Goal: Obtain resource: Download file/media

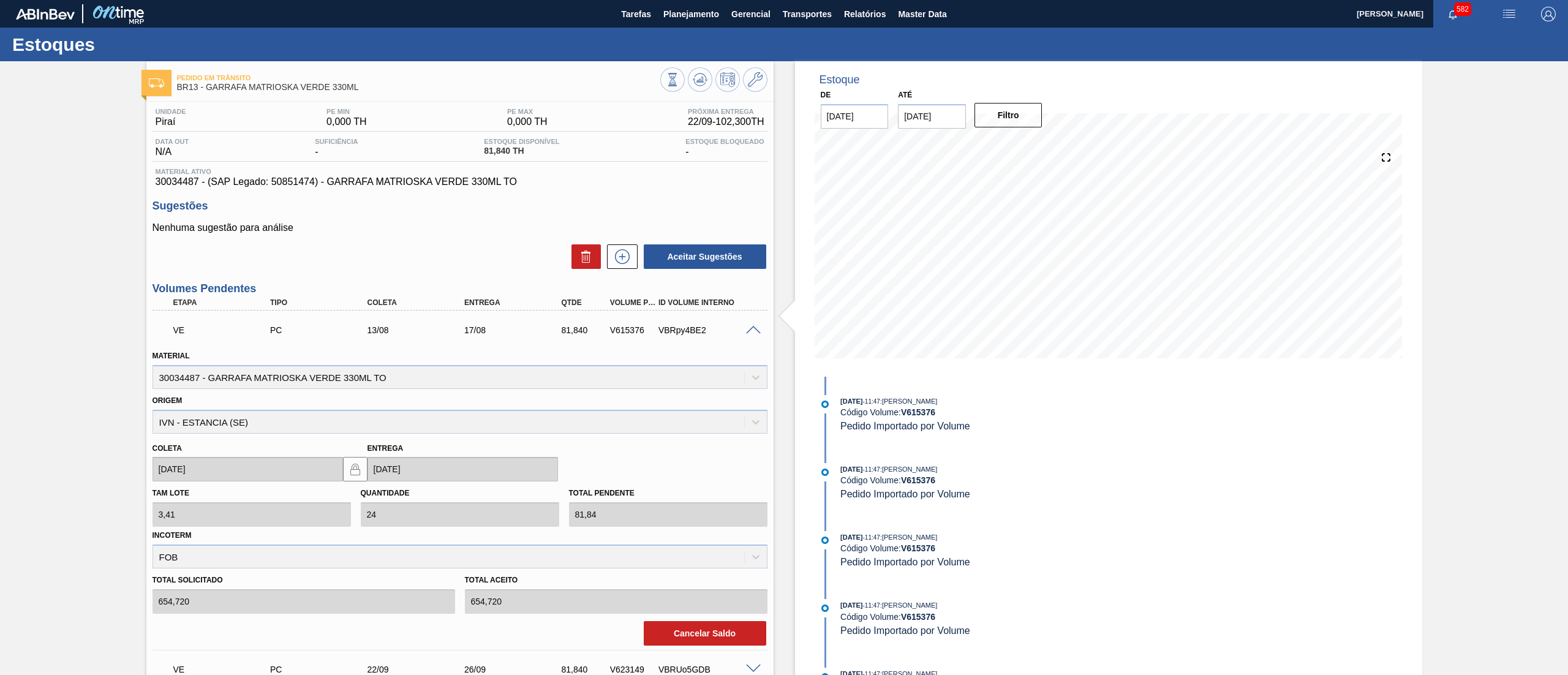
click at [763, 332] on div at bounding box center [755, 329] width 24 height 9
click at [756, 328] on span at bounding box center [753, 330] width 15 height 9
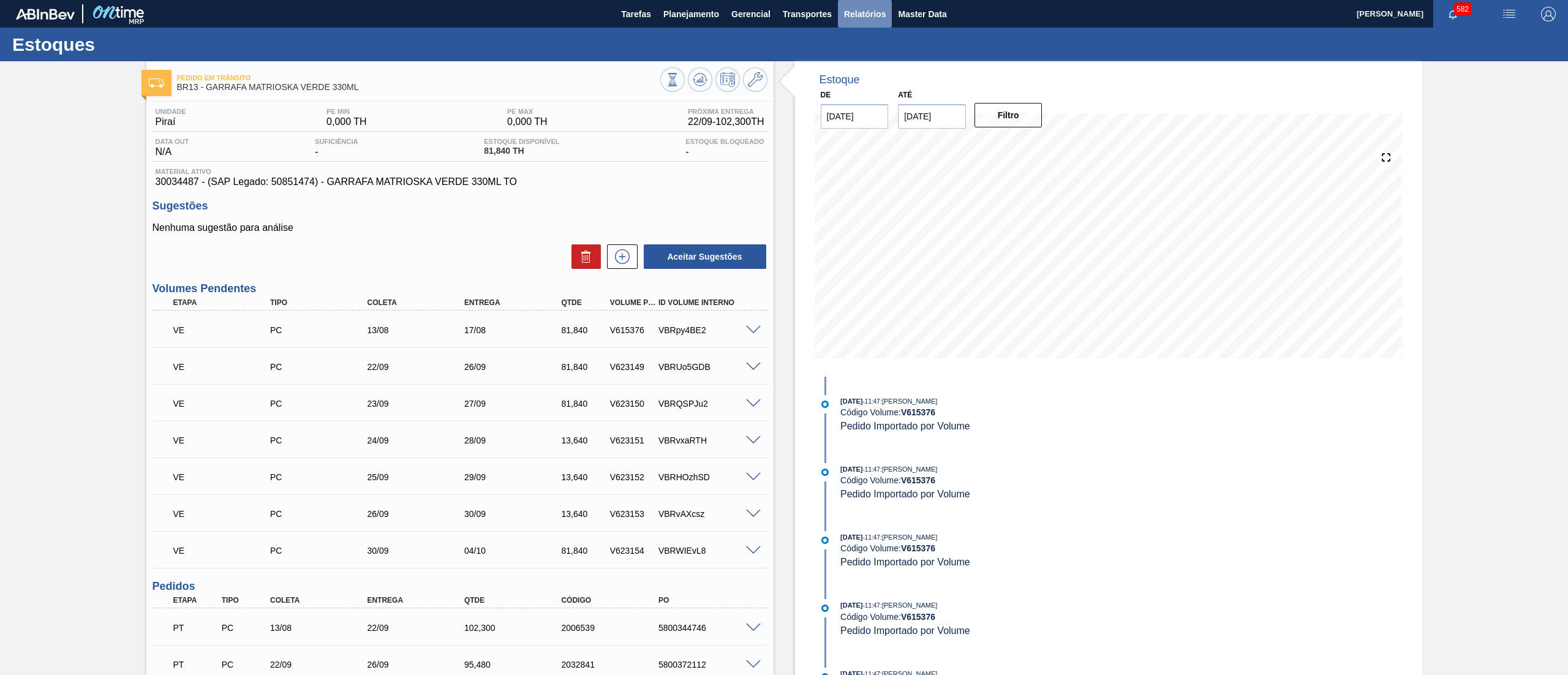
click at [861, 12] on span "Relatórios" at bounding box center [865, 14] width 42 height 15
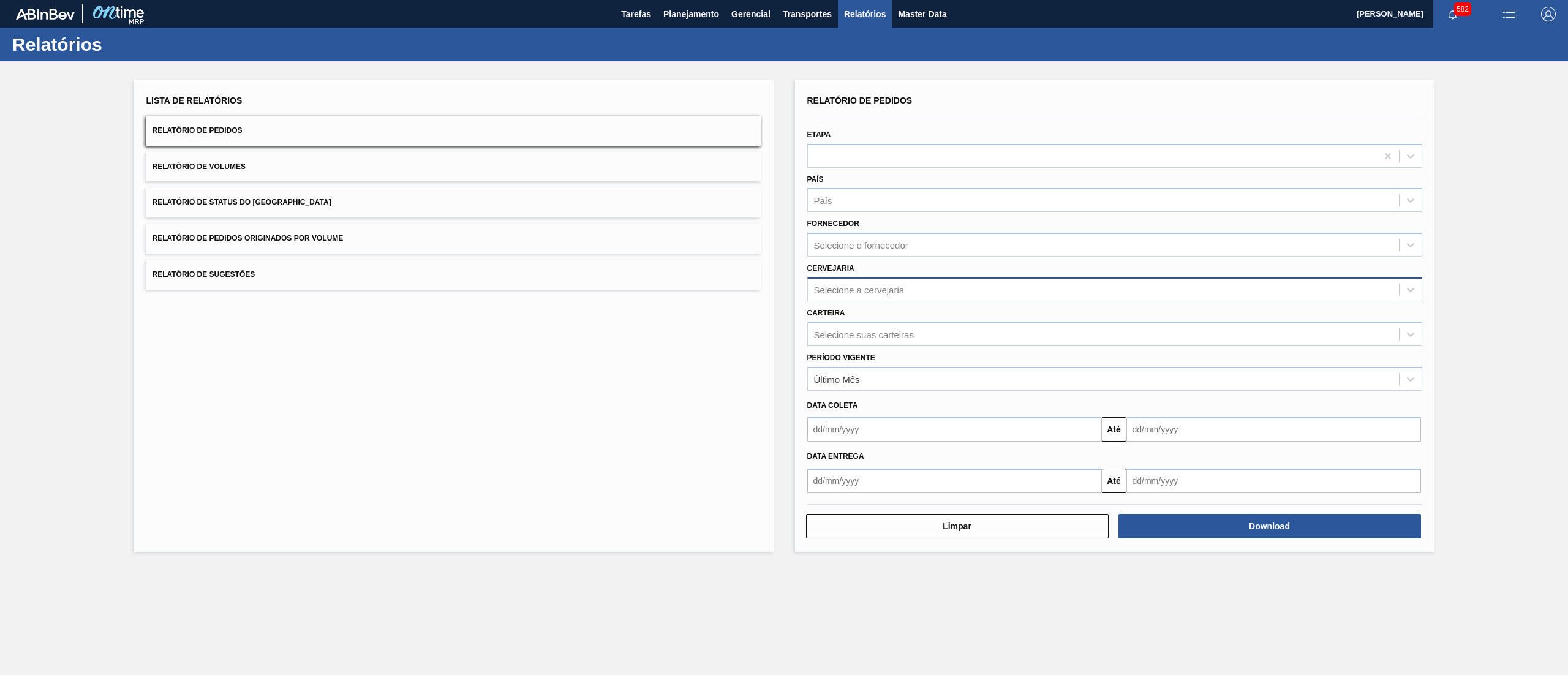
click at [868, 281] on div "Selecione a cervejaria" at bounding box center [1104, 289] width 591 height 18
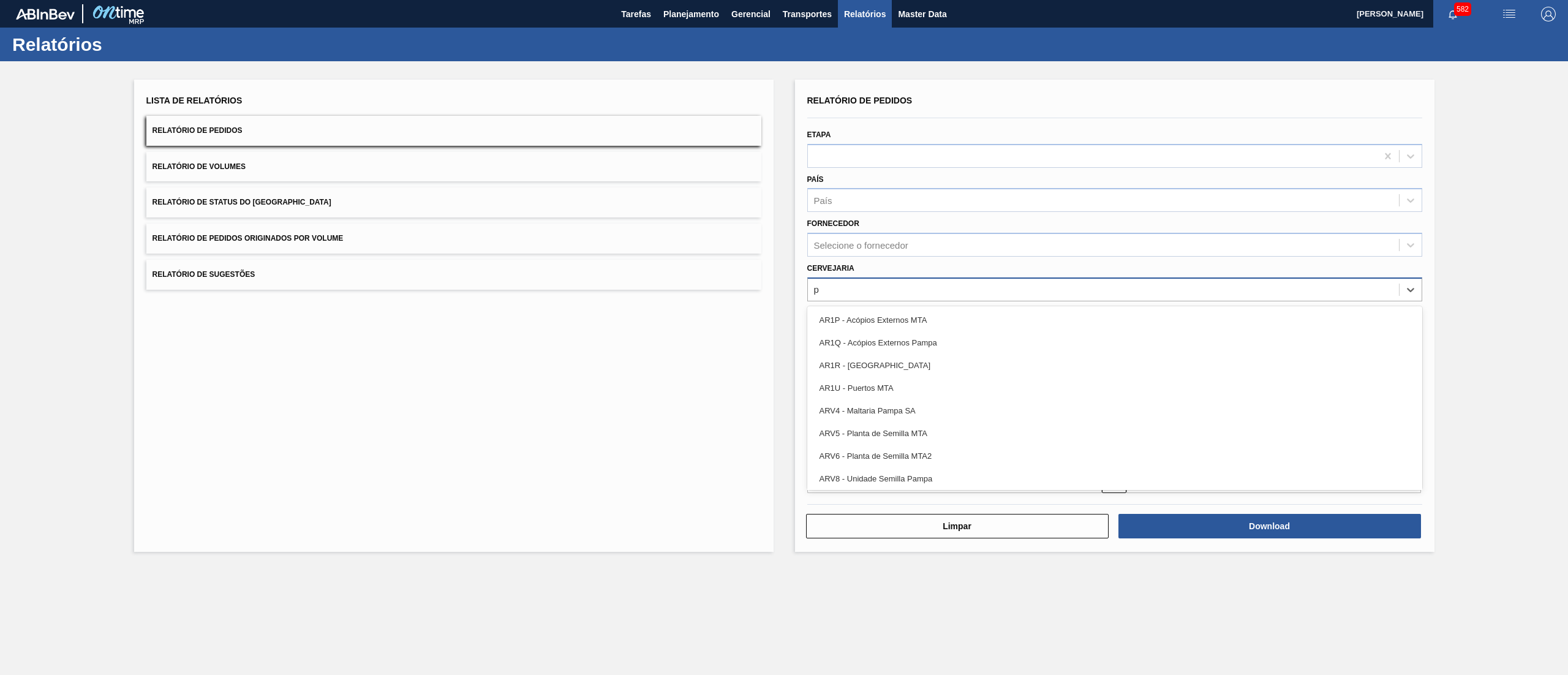
type input "pi"
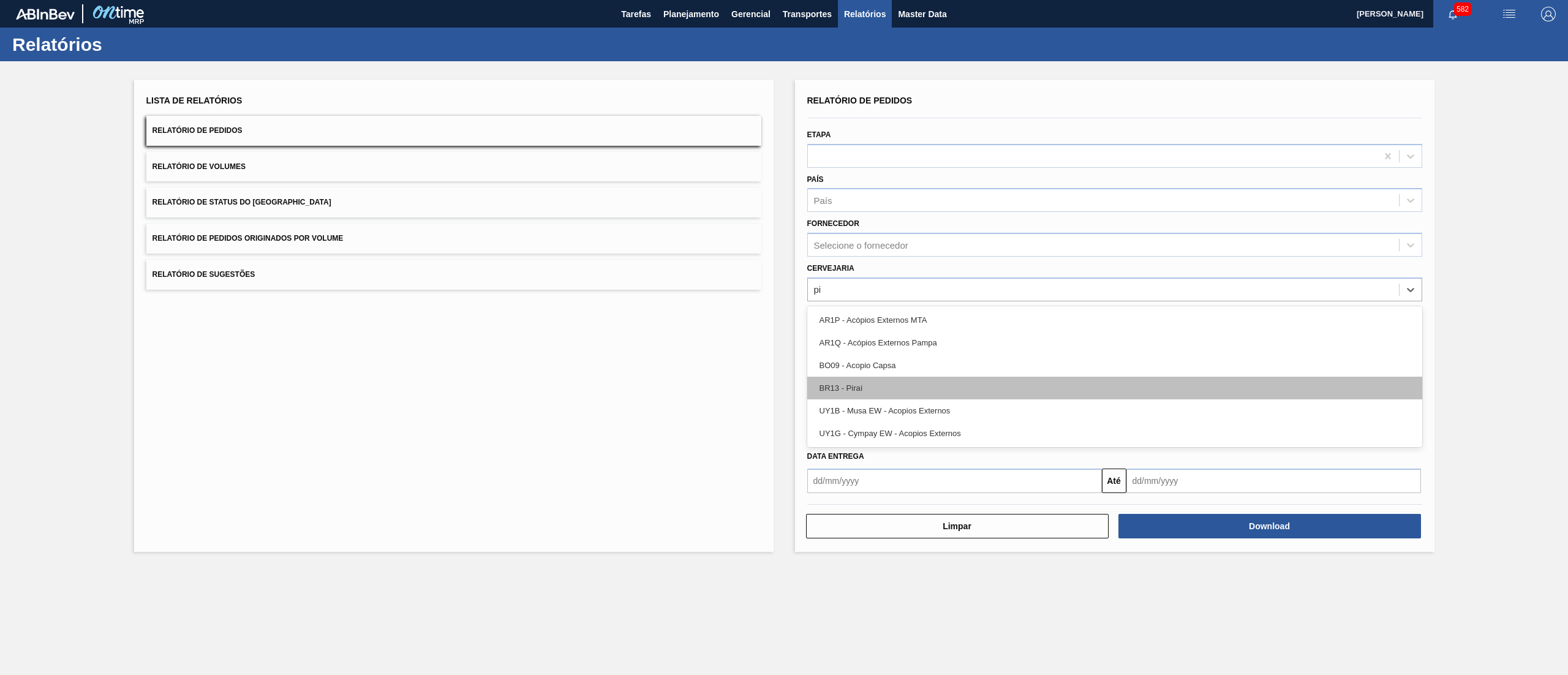
click at [870, 377] on div "BR13 - Piraí" at bounding box center [1114, 388] width 615 height 22
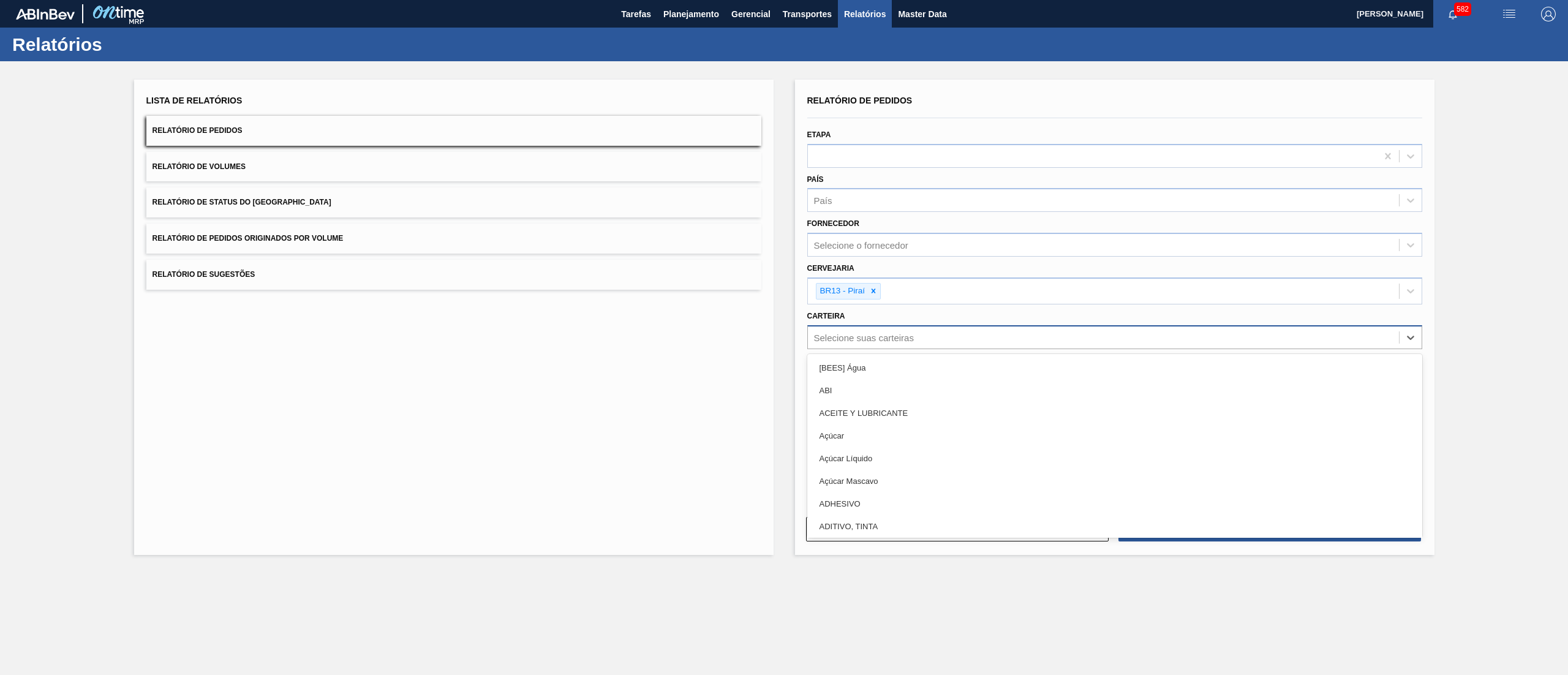
click at [853, 335] on div "Selecione suas carteiras" at bounding box center [864, 337] width 100 height 10
type input "garr"
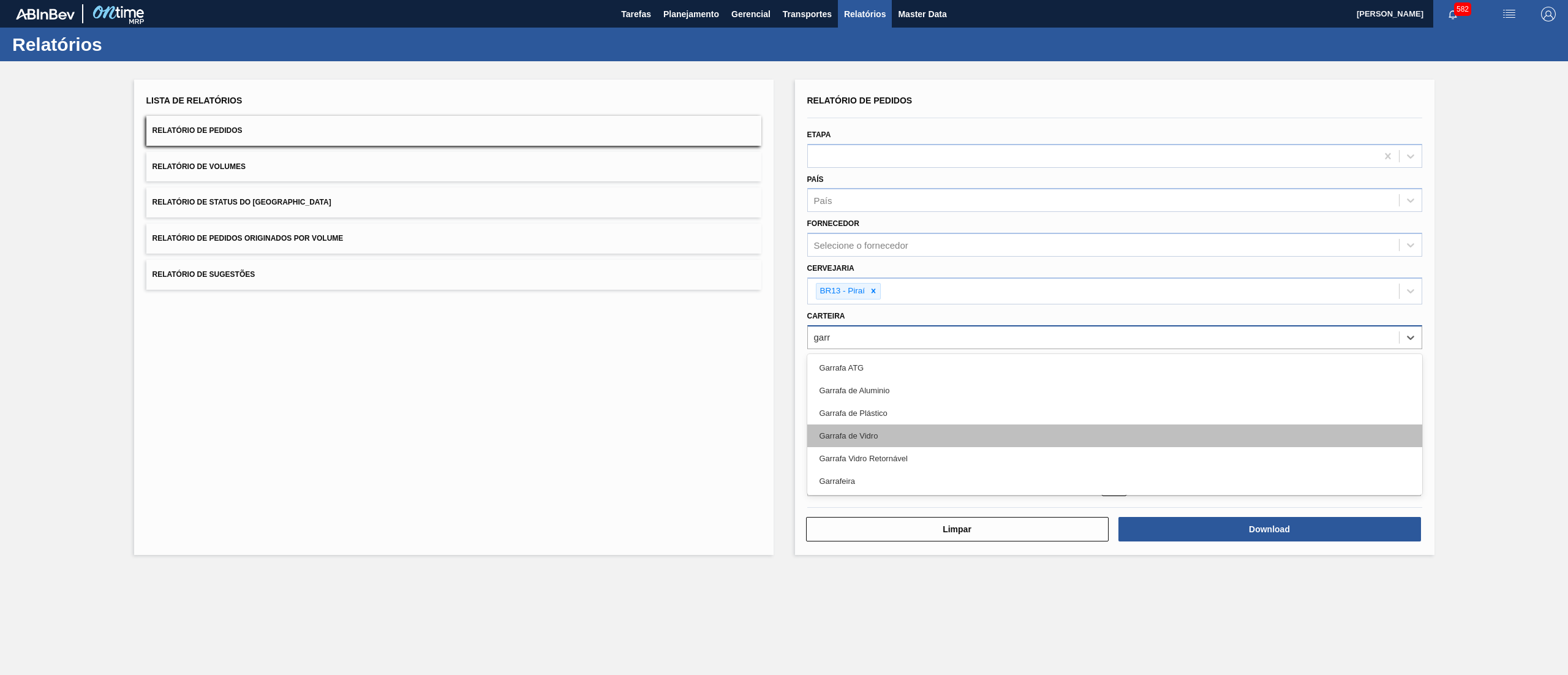
click at [864, 443] on div "Garrafa de Vidro" at bounding box center [1114, 436] width 615 height 22
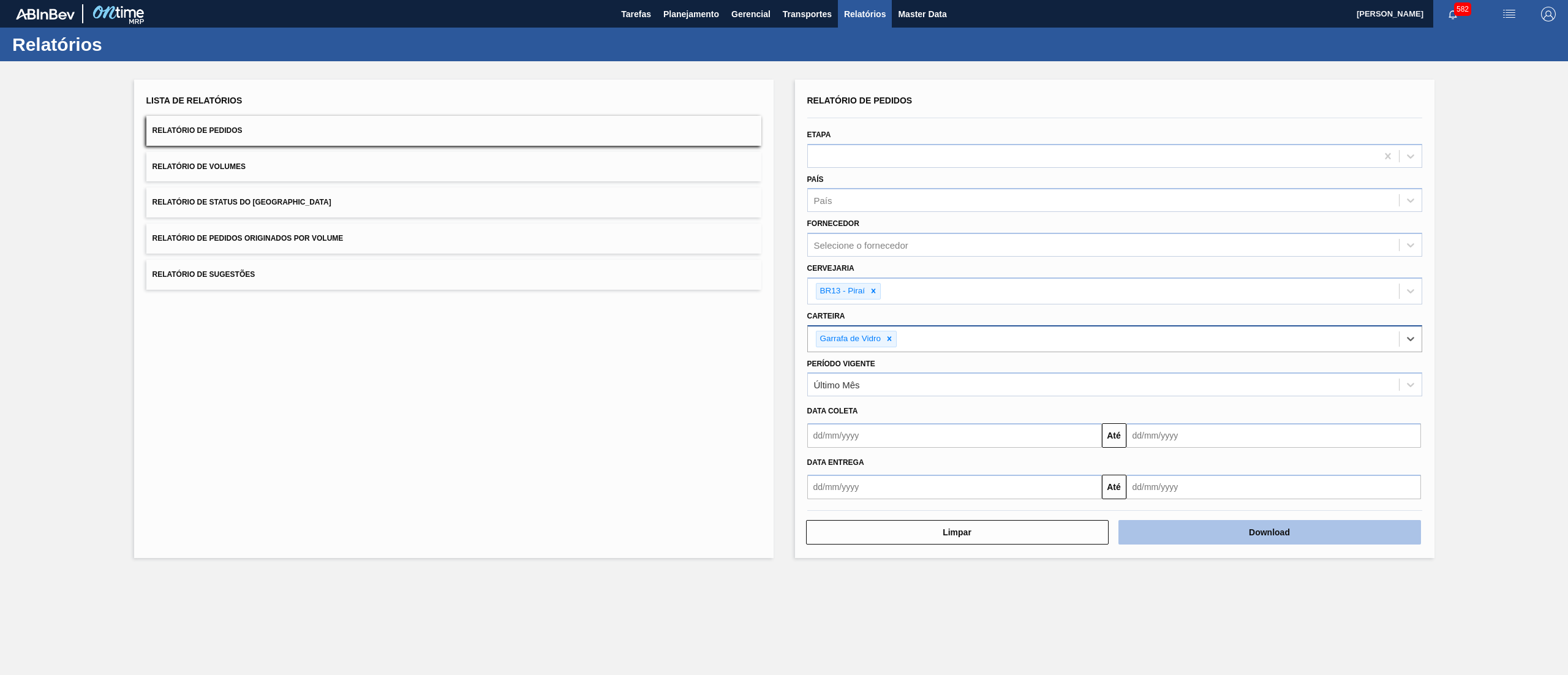
click at [1216, 527] on button "Download" at bounding box center [1269, 532] width 302 height 24
